Goal: Information Seeking & Learning: Learn about a topic

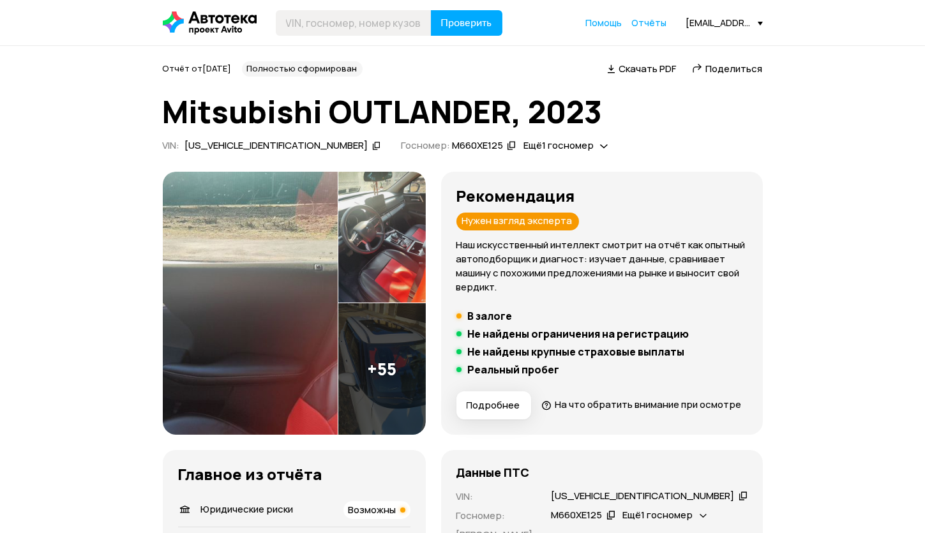
click at [372, 146] on icon at bounding box center [376, 145] width 9 height 13
paste input "[US_VEHICLE_IDENTIFICATION_NUMBER]"
type input "[US_VEHICLE_IDENTIFICATION_NUMBER]"
click at [468, 20] on span "Проверить" at bounding box center [466, 23] width 51 height 10
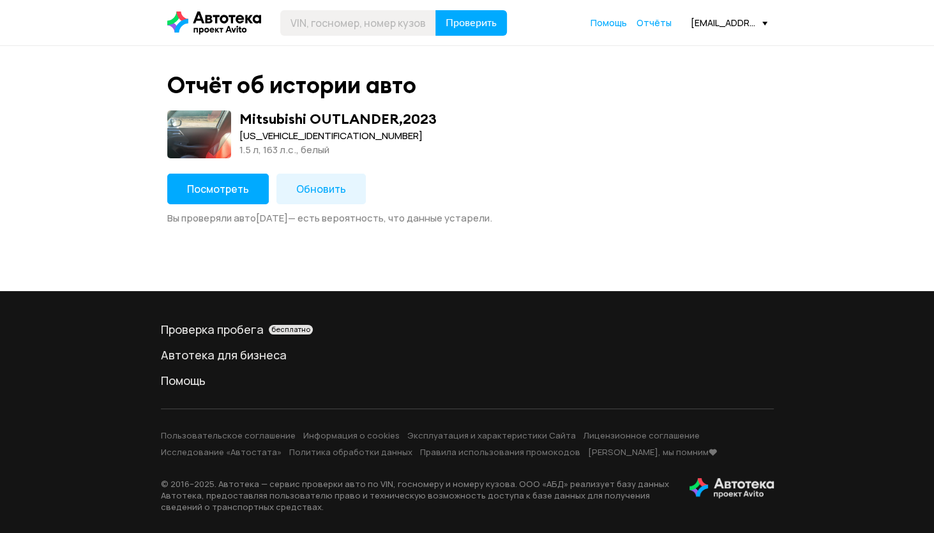
click at [344, 195] on button "Обновить" at bounding box center [320, 189] width 89 height 31
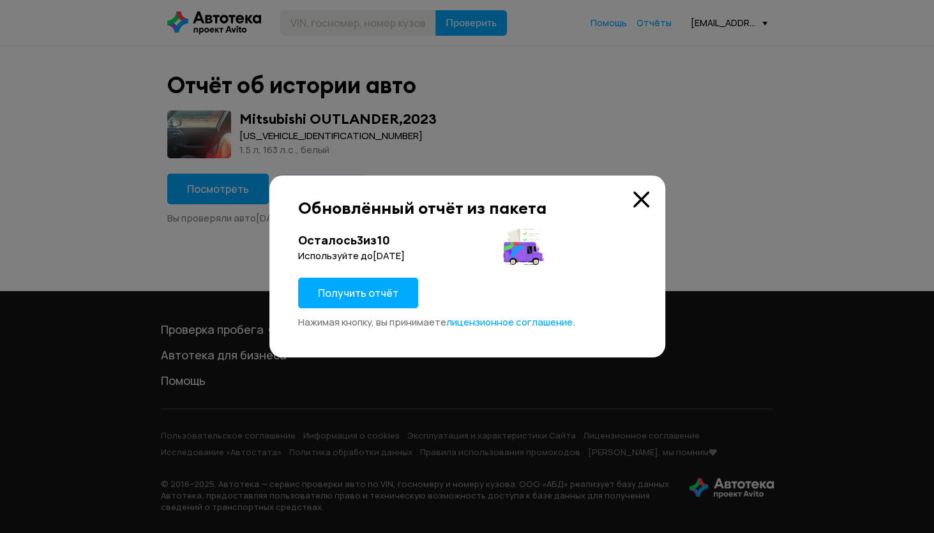
click at [379, 292] on span "Получить отчёт" at bounding box center [358, 293] width 80 height 14
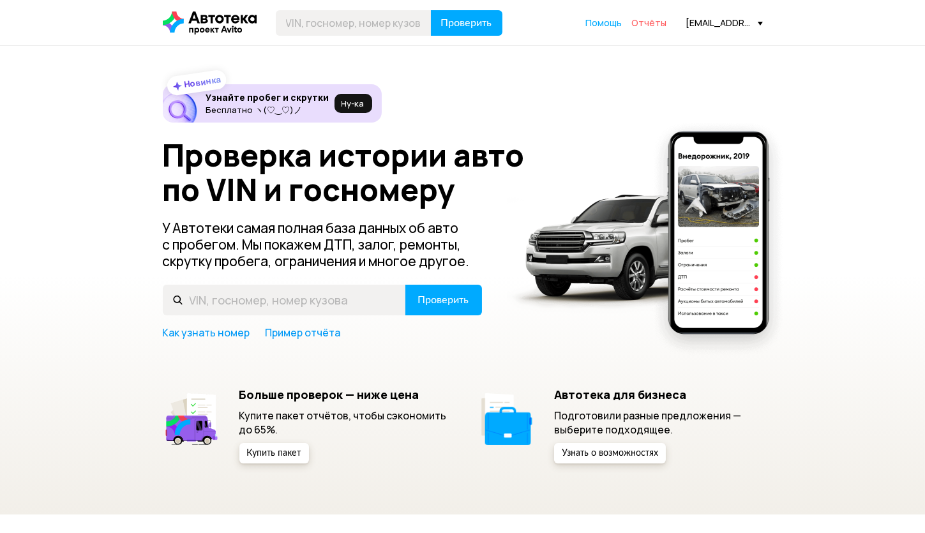
click at [646, 19] on span "Отчёты" at bounding box center [649, 23] width 35 height 12
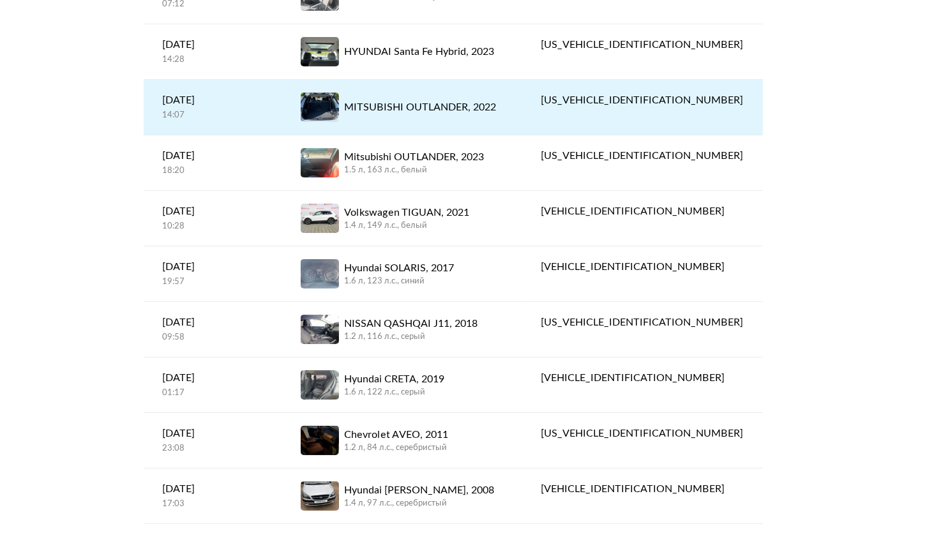
scroll to position [679, 0]
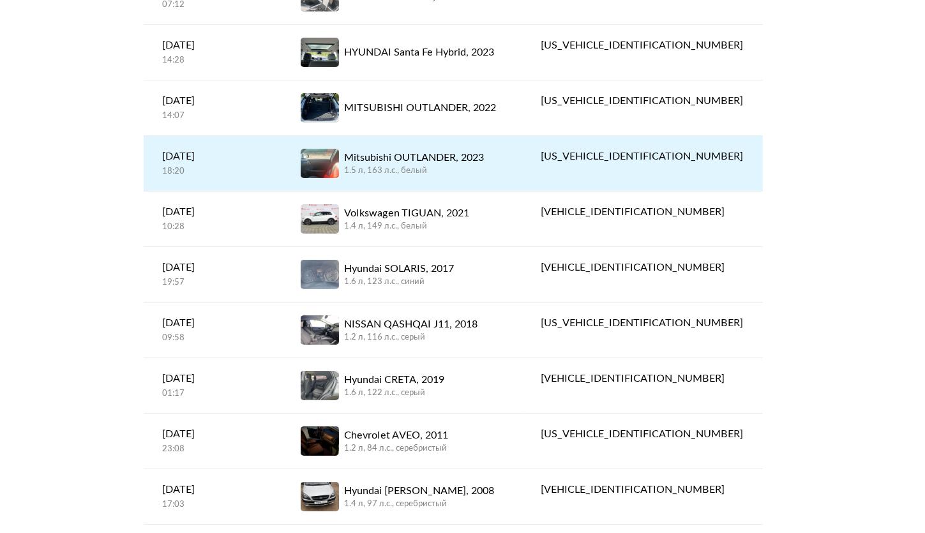
click at [424, 169] on div "1.5 л, 163 л.c., белый" at bounding box center [414, 170] width 140 height 11
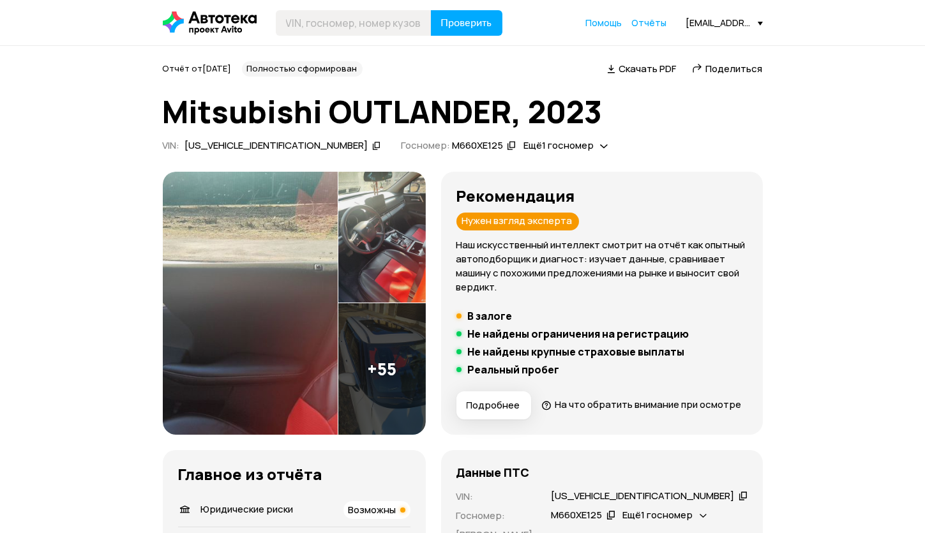
click at [236, 143] on div "[US_VEHICLE_IDENTIFICATION_NUMBER]" at bounding box center [276, 145] width 183 height 13
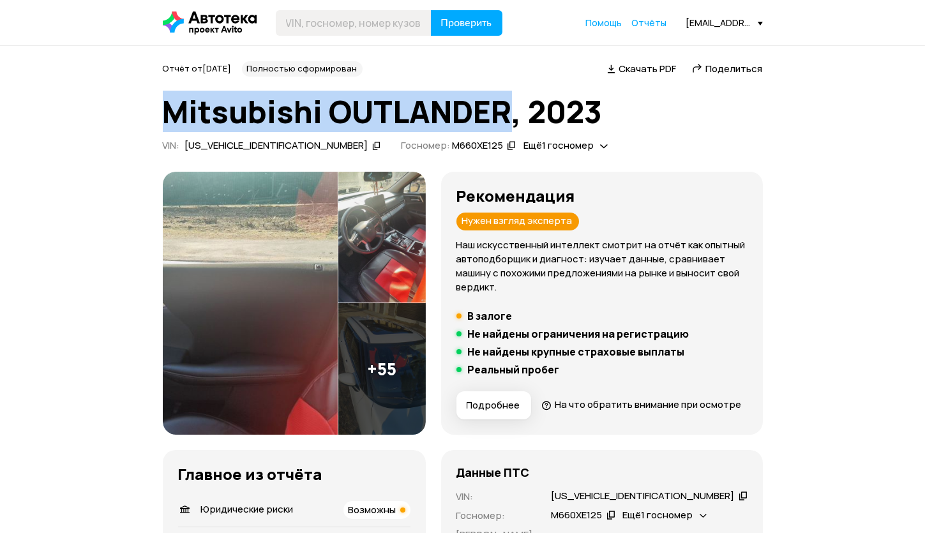
drag, startPoint x: 160, startPoint y: 102, endPoint x: 507, endPoint y: 108, distance: 346.7
copy h1 "Mitsubishi OUTLANDER"
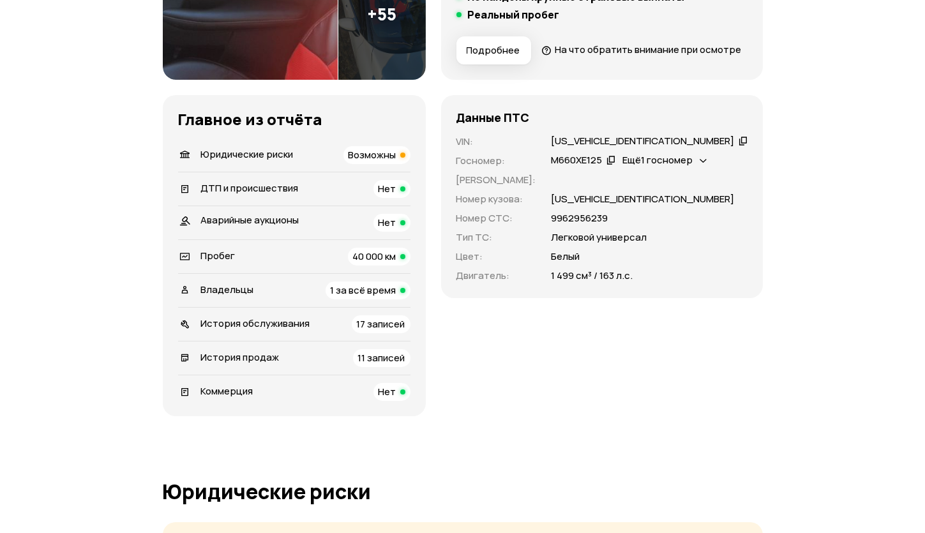
scroll to position [348, 0]
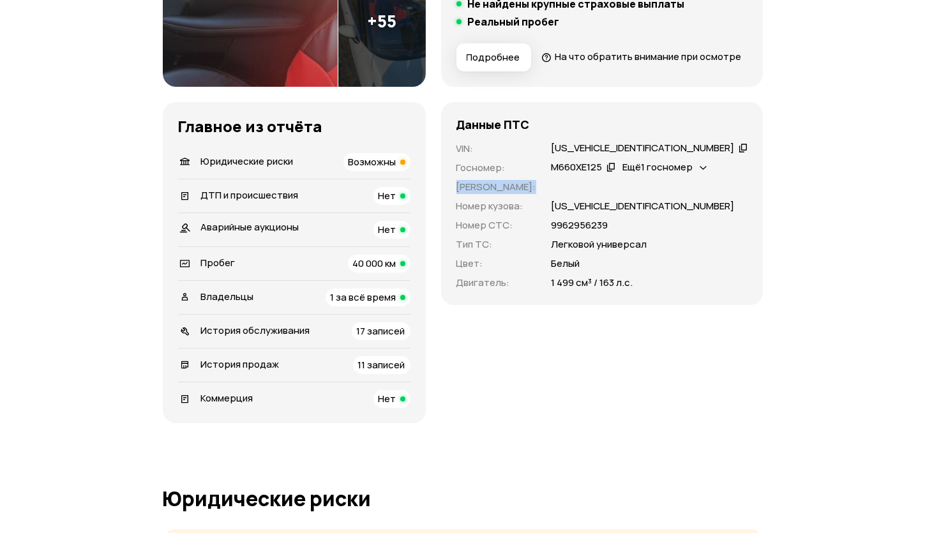
drag, startPoint x: 484, startPoint y: 207, endPoint x: 684, endPoint y: 211, distance: 199.9
click at [684, 211] on div "Данные ПТС VIN : LL66GA1C5PB003801   Госномер : М660ХЕ125   Ещё 1 госномер   Но…" at bounding box center [602, 203] width 322 height 203
click at [684, 194] on div at bounding box center [650, 187] width 196 height 14
click at [594, 232] on p "9962956239" at bounding box center [580, 225] width 57 height 14
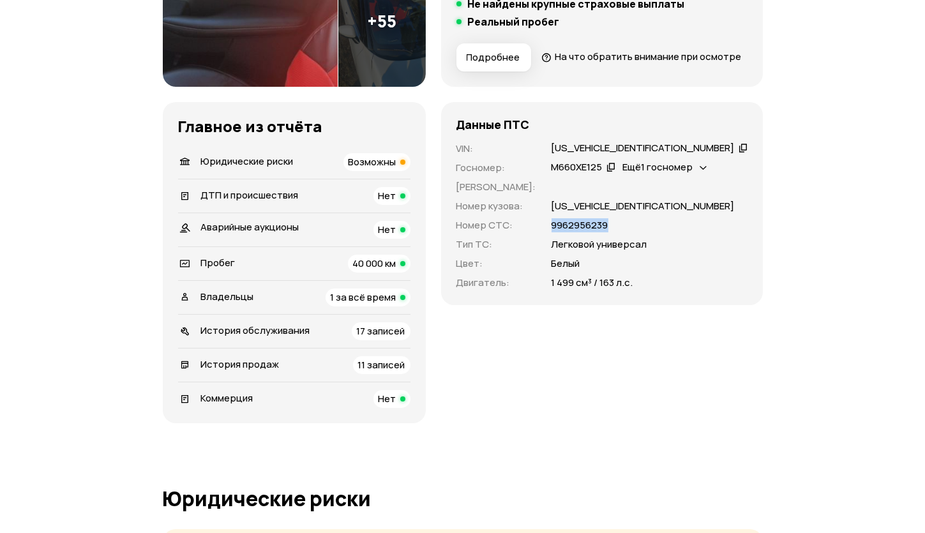
copy p "9962956239"
click at [739, 338] on div "Данные ПТС VIN : LL66GA1C5PB003801   Госномер : М660ХЕ125   Ещё 1 госномер   Но…" at bounding box center [602, 262] width 322 height 321
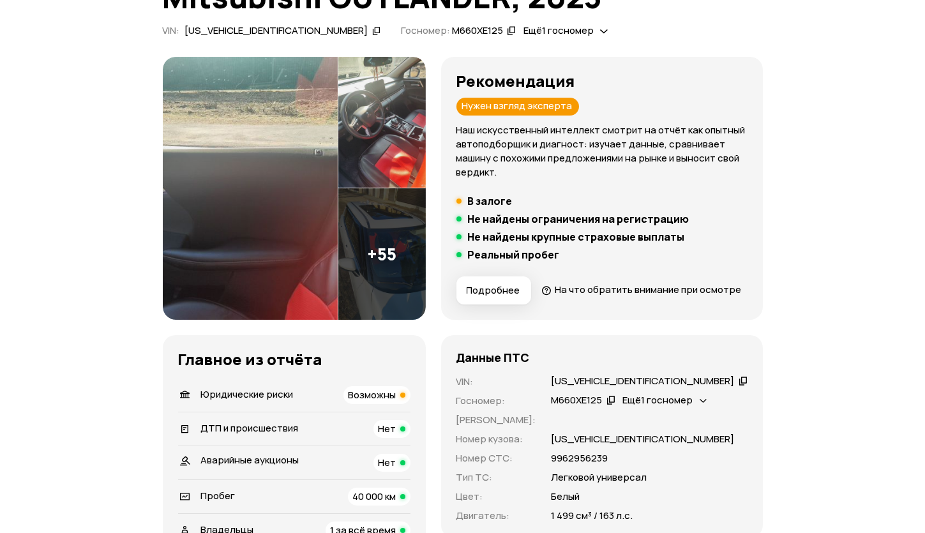
scroll to position [57, 0]
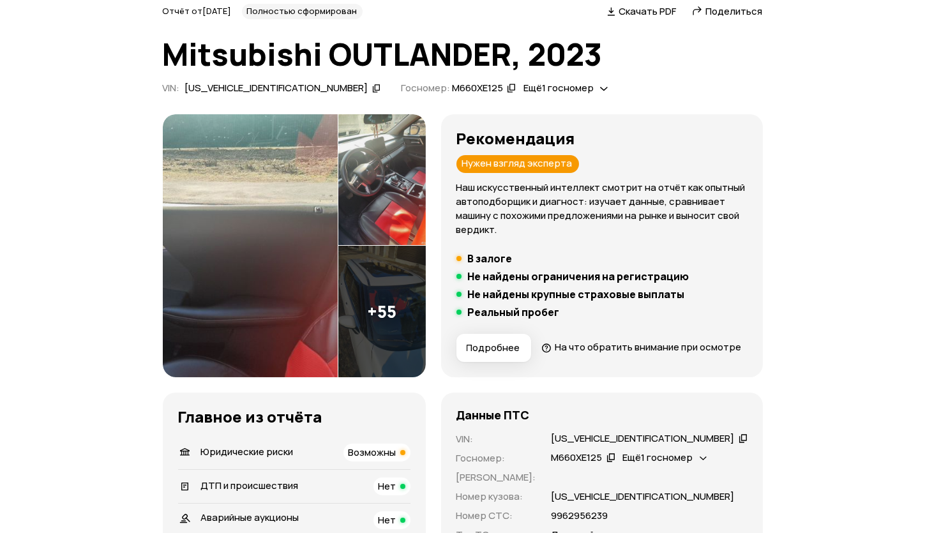
click at [524, 91] on span "Ещё 1 госномер" at bounding box center [559, 87] width 70 height 13
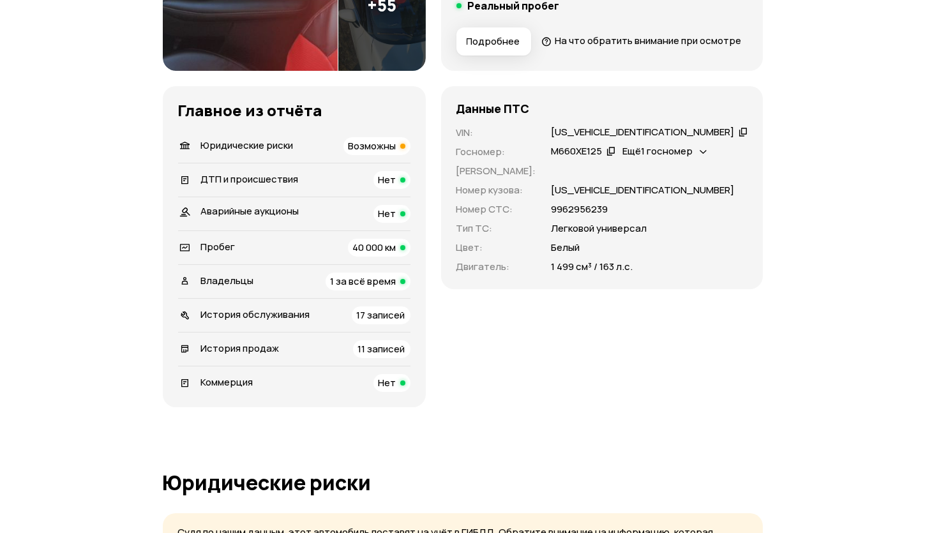
scroll to position [406, 0]
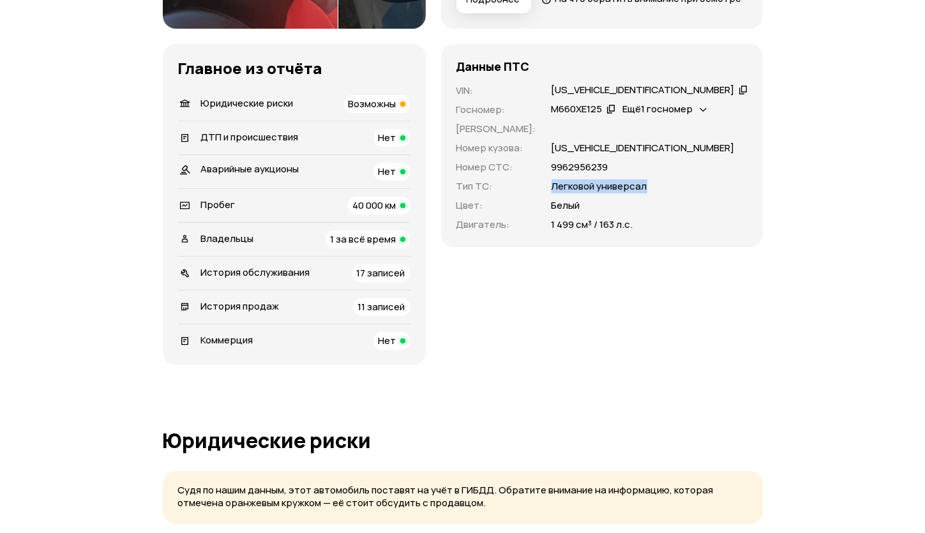
drag, startPoint x: 566, startPoint y: 209, endPoint x: 672, endPoint y: 211, distance: 106.0
click at [672, 211] on div "VIN : LL66GA1C5PB003801   Госномер : М660ХЕ125   Ещё 1 госномер   Номер ПТС : Н…" at bounding box center [601, 158] width 291 height 148
copy p "Легковой универсал"
drag, startPoint x: 567, startPoint y: 244, endPoint x: 607, endPoint y: 243, distance: 39.6
click at [607, 232] on p "1 499 см³ / 163 л.с." at bounding box center [593, 225] width 82 height 14
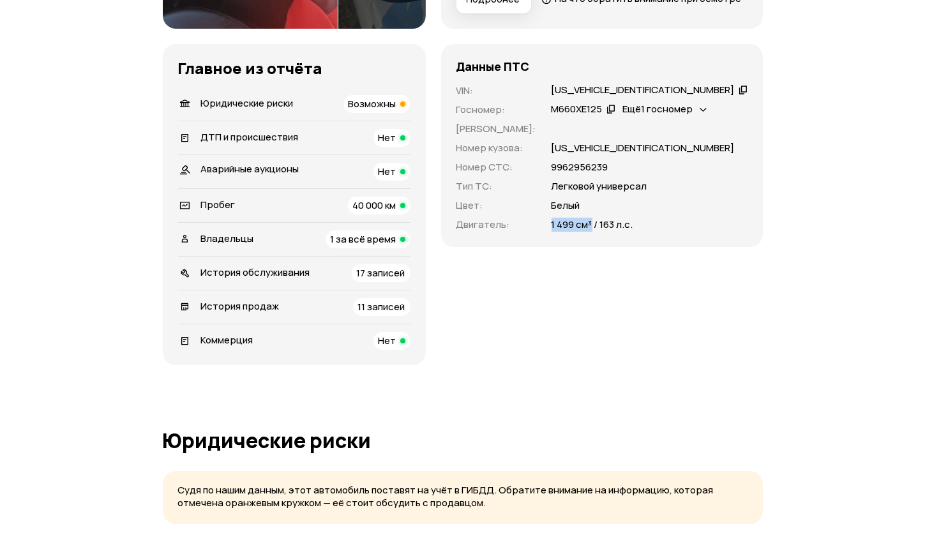
copy p "1 499 см³"
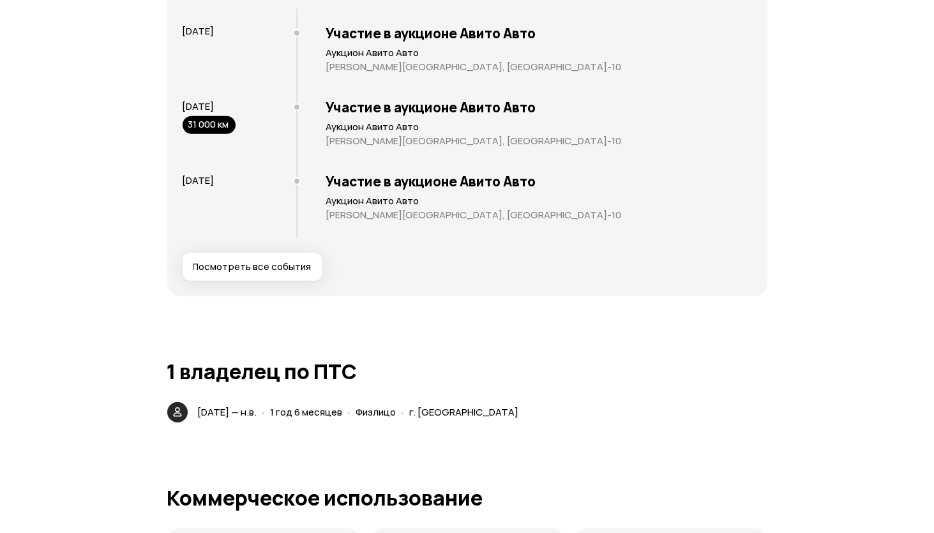
scroll to position [2579, 0]
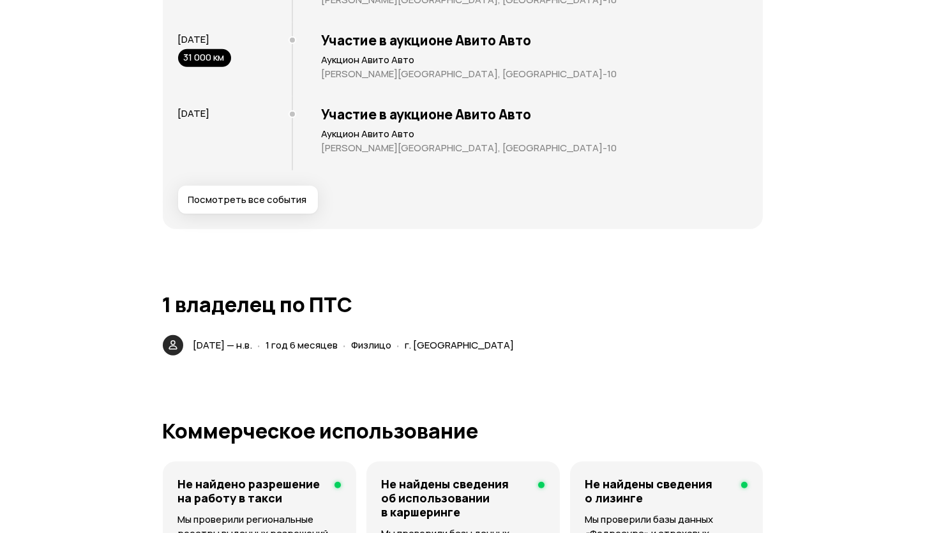
click at [303, 206] on span "Посмотреть все события" at bounding box center [247, 199] width 119 height 13
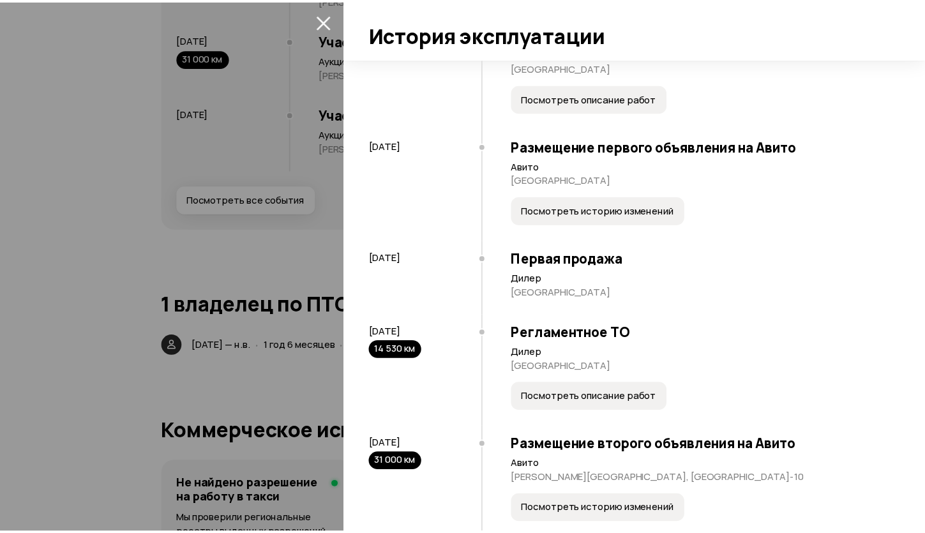
scroll to position [0, 0]
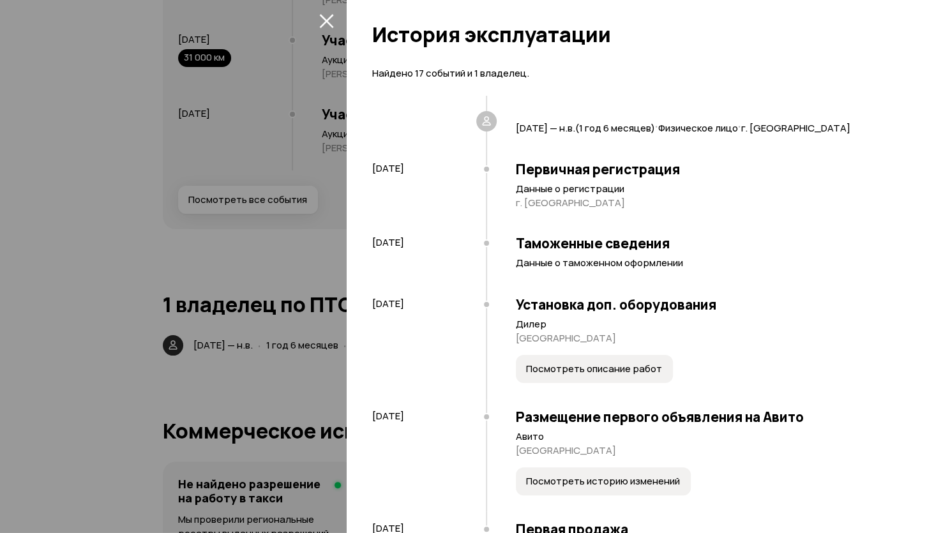
click at [327, 17] on icon "закрыть" at bounding box center [326, 20] width 15 height 15
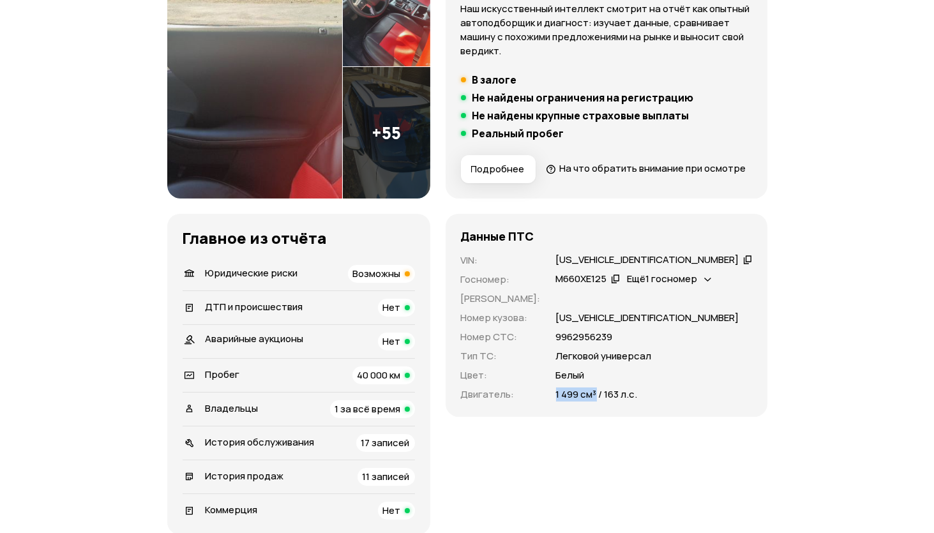
scroll to position [232, 0]
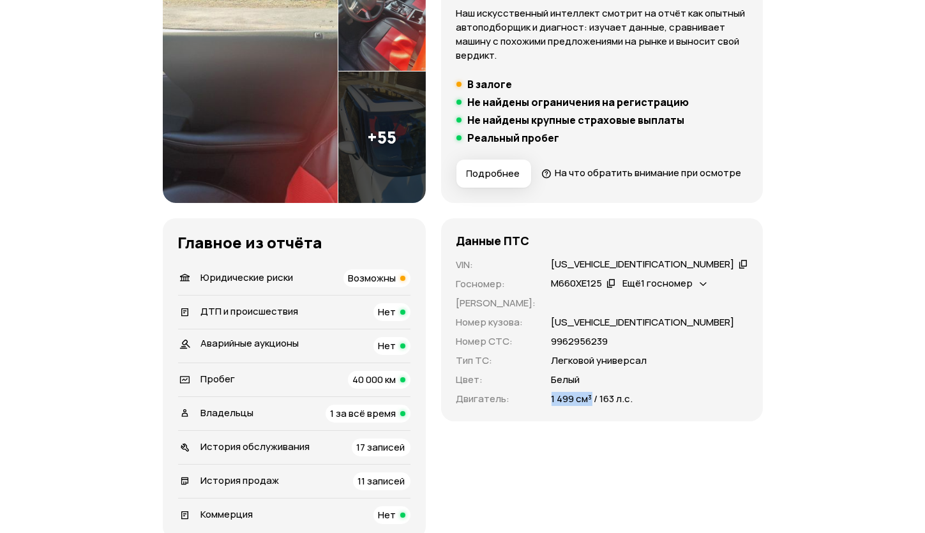
click at [520, 169] on span "Подробнее" at bounding box center [494, 173] width 54 height 13
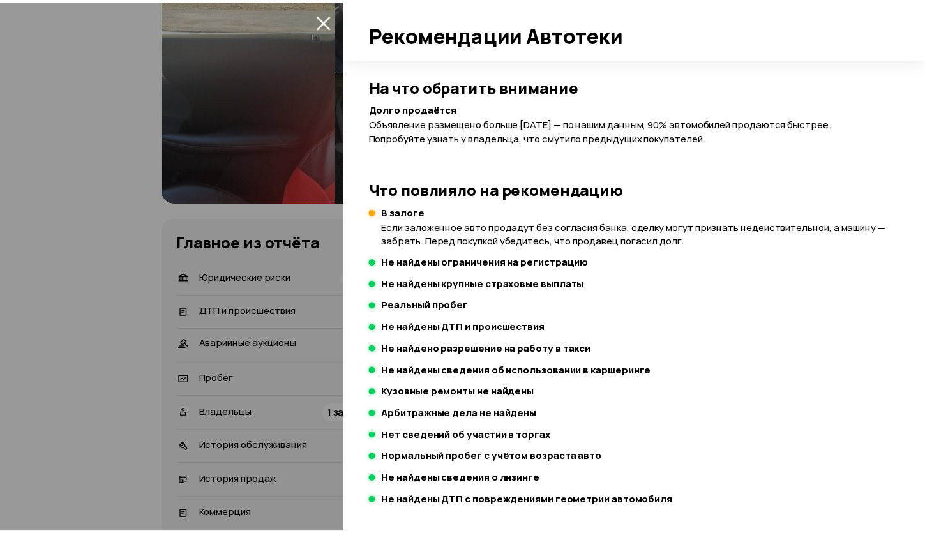
scroll to position [142, 0]
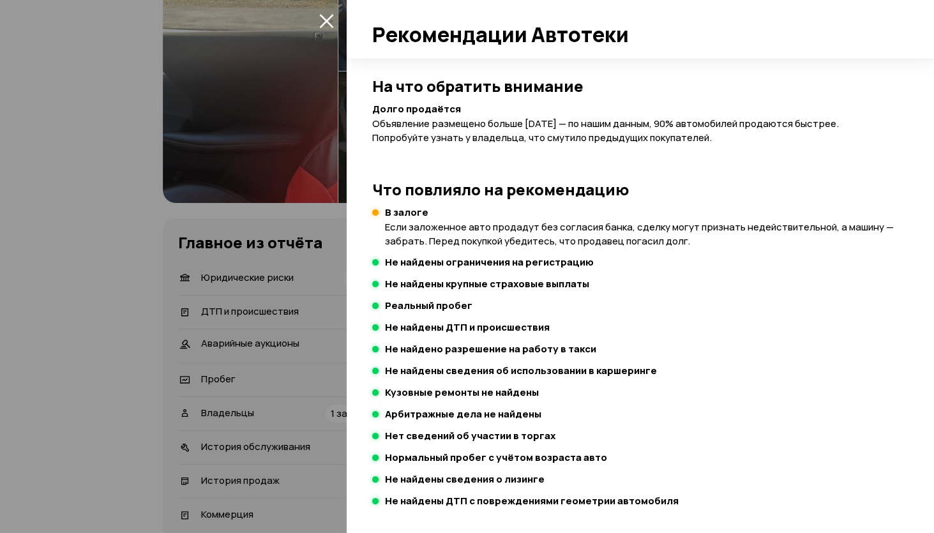
click at [147, 259] on div at bounding box center [467, 266] width 934 height 533
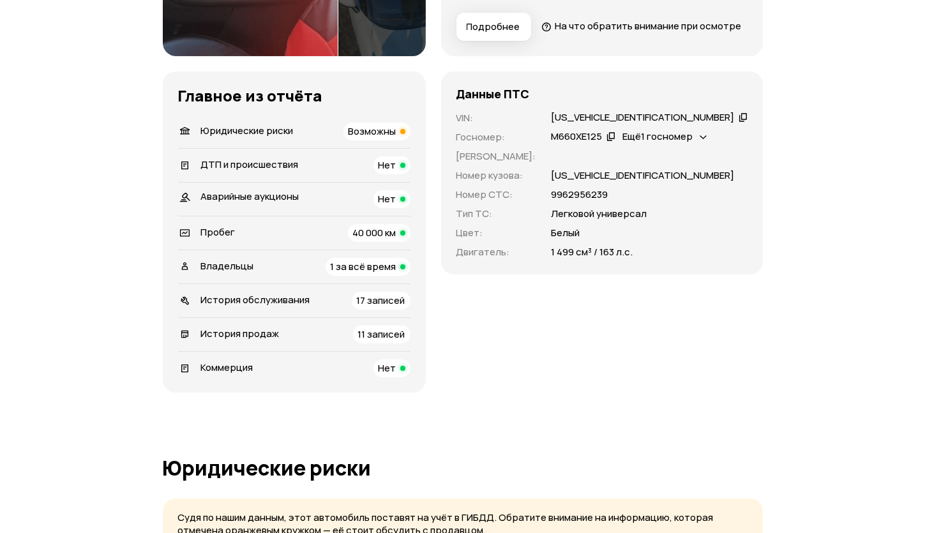
scroll to position [406, 0]
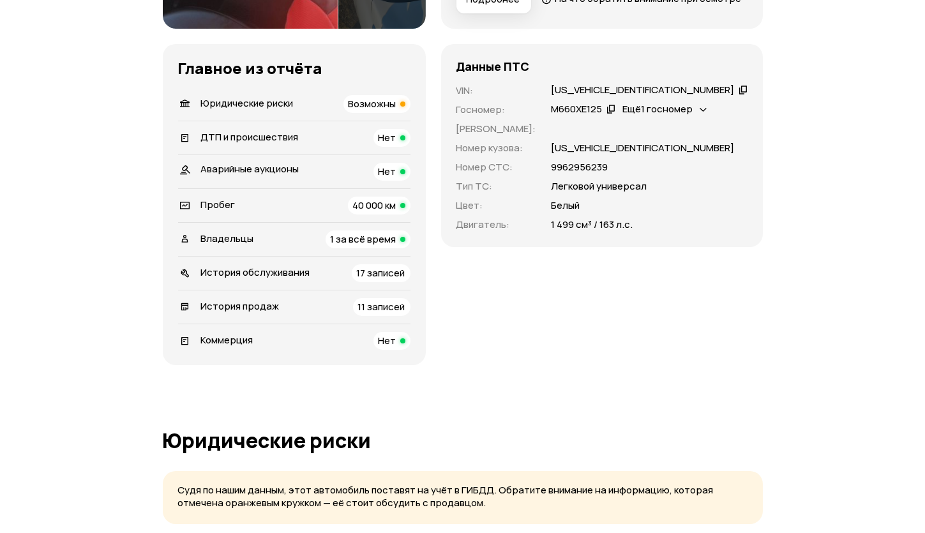
click at [674, 123] on div "VIN : LL66GA1C5PB003801   Госномер : М660ХЕ125   Ещё 1 госномер   Номер ПТС : Н…" at bounding box center [601, 158] width 291 height 148
click at [674, 116] on span "Ещё 1 госномер" at bounding box center [658, 108] width 70 height 13
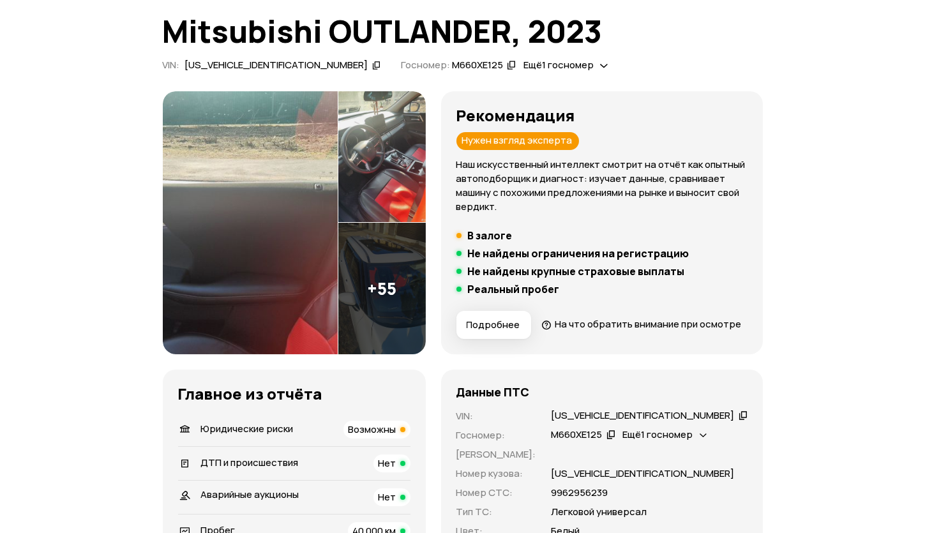
scroll to position [0, 0]
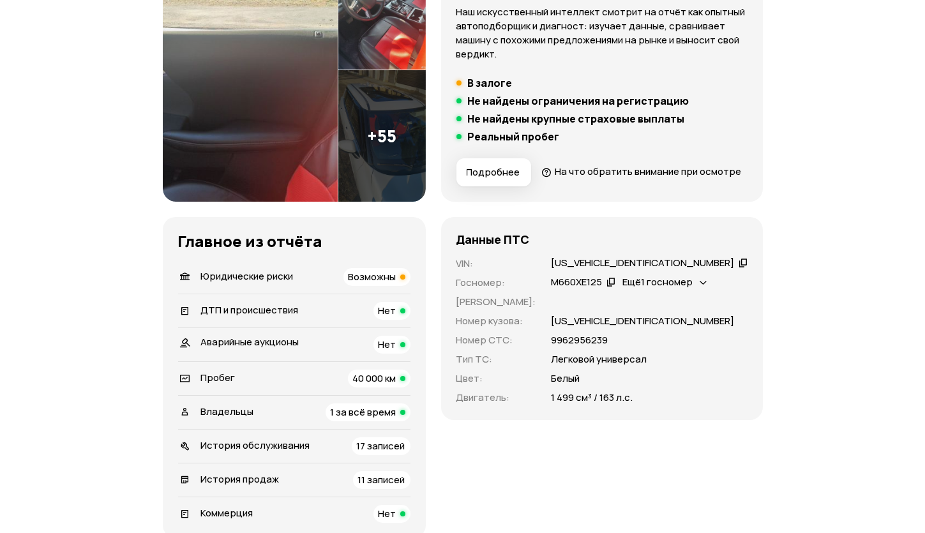
scroll to position [57, 0]
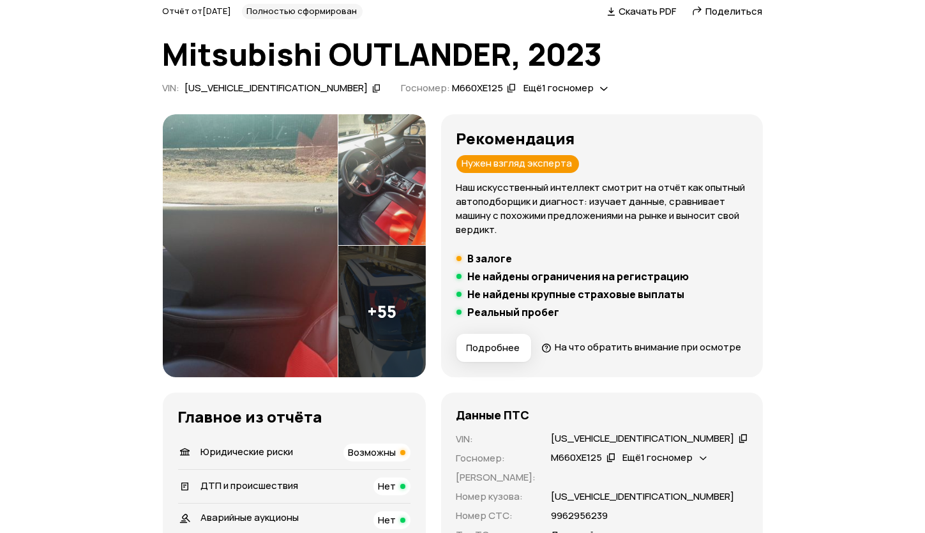
click at [240, 82] on div "[US_VEHICLE_IDENTIFICATION_NUMBER]" at bounding box center [276, 88] width 183 height 13
copy div "[US_VEHICLE_IDENTIFICATION_NUMBER]"
click at [452, 84] on div "М660ХЕ125" at bounding box center [477, 88] width 51 height 13
click at [524, 86] on span "Ещё 1 госномер" at bounding box center [559, 87] width 70 height 13
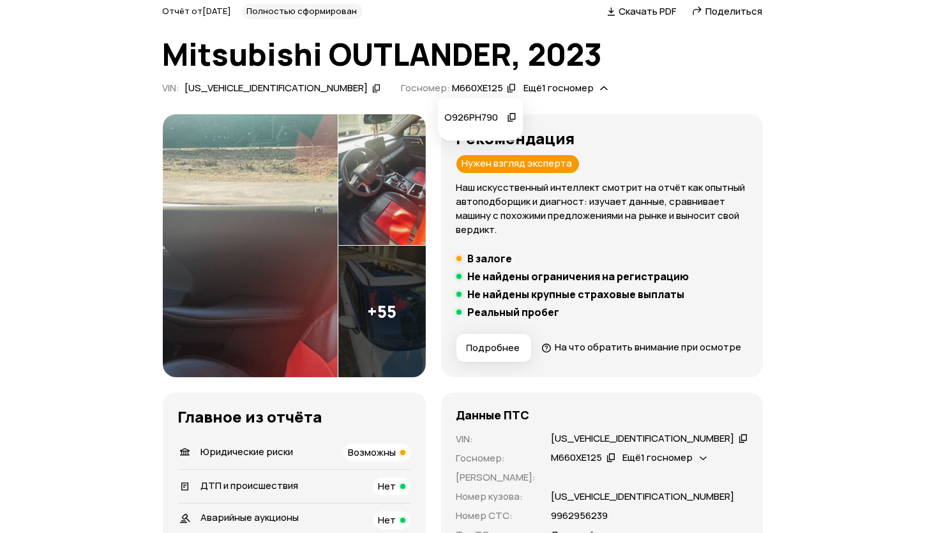
click at [481, 113] on div "О926РН790" at bounding box center [473, 117] width 59 height 13
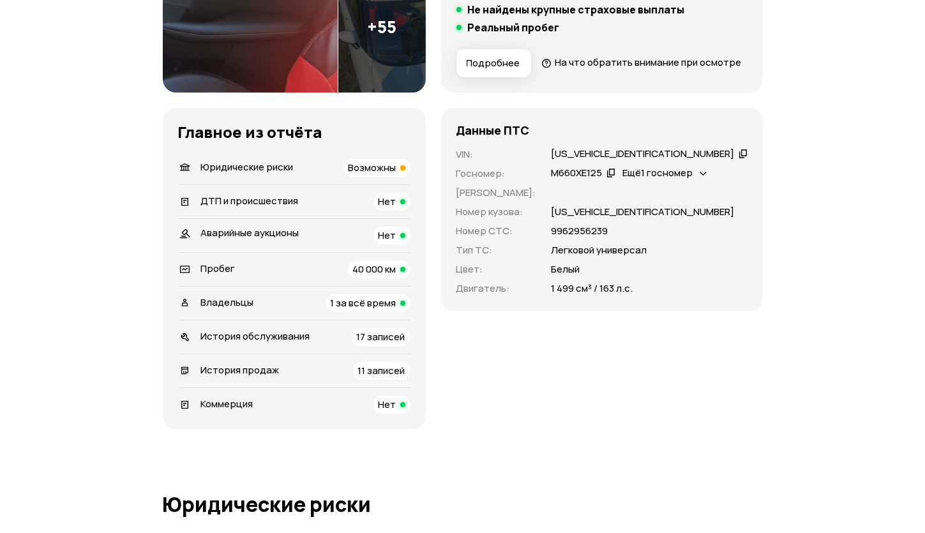
scroll to position [348, 0]
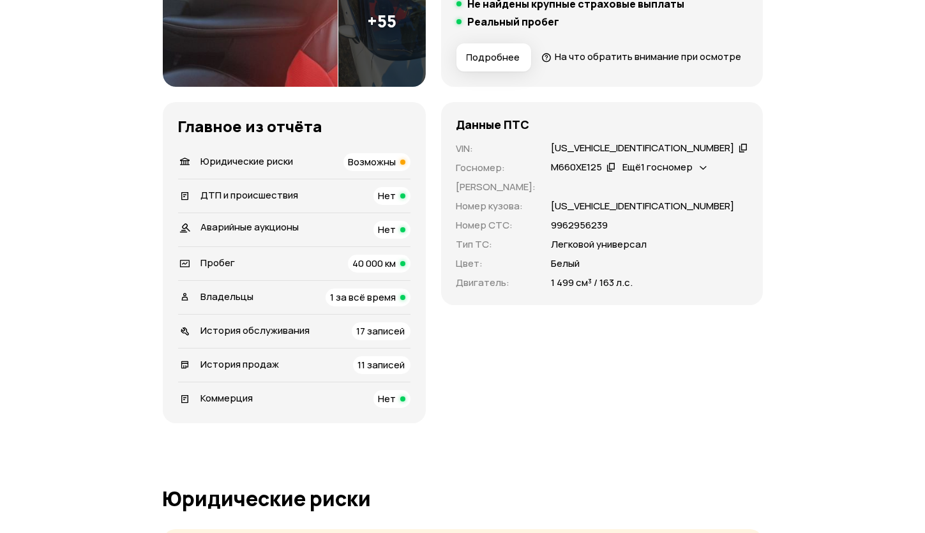
click at [598, 155] on div "[US_VEHICLE_IDENTIFICATION_NUMBER]" at bounding box center [643, 148] width 183 height 13
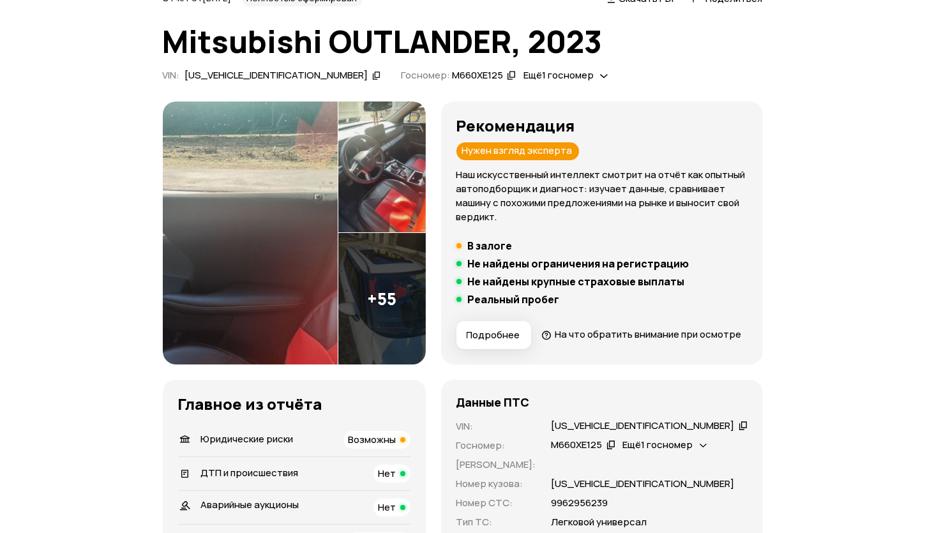
scroll to position [232, 0]
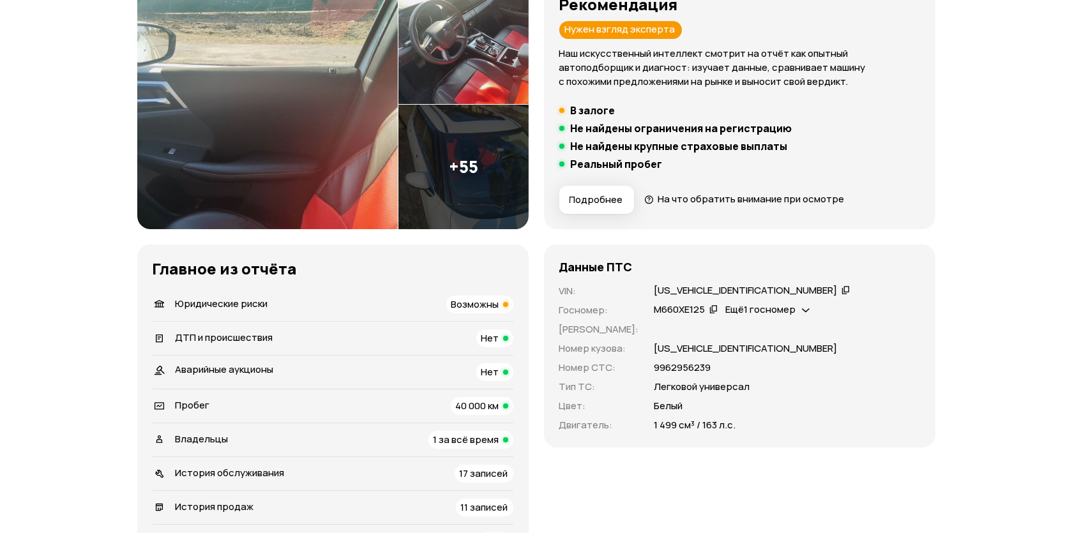
scroll to position [232, 0]
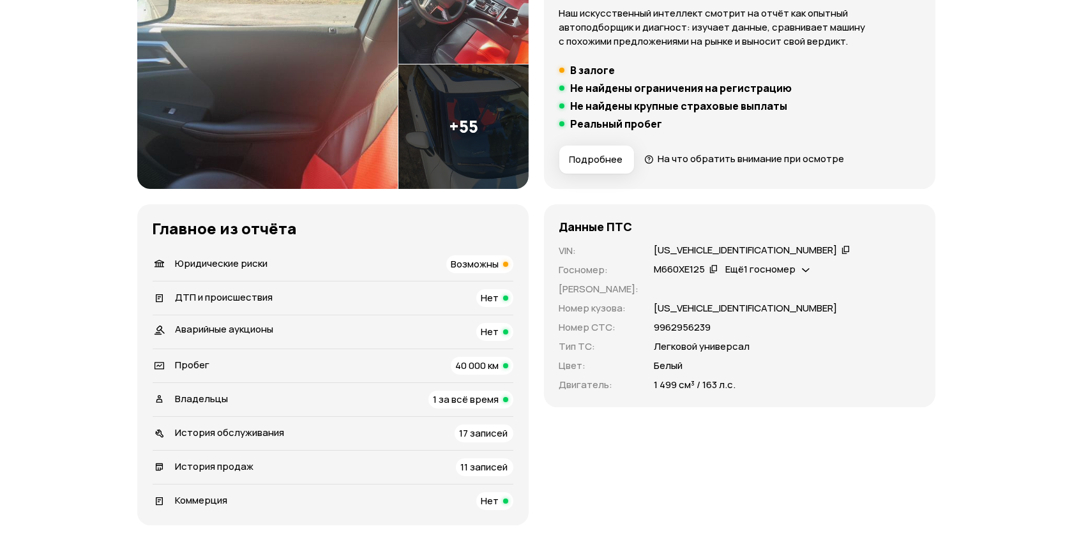
click at [703, 310] on p "[US_VEHICLE_IDENTIFICATION_NUMBER]" at bounding box center [745, 308] width 183 height 14
copy p "[US_VEHICLE_IDENTIFICATION_NUMBER]"
